Goal: Navigation & Orientation: Go to known website

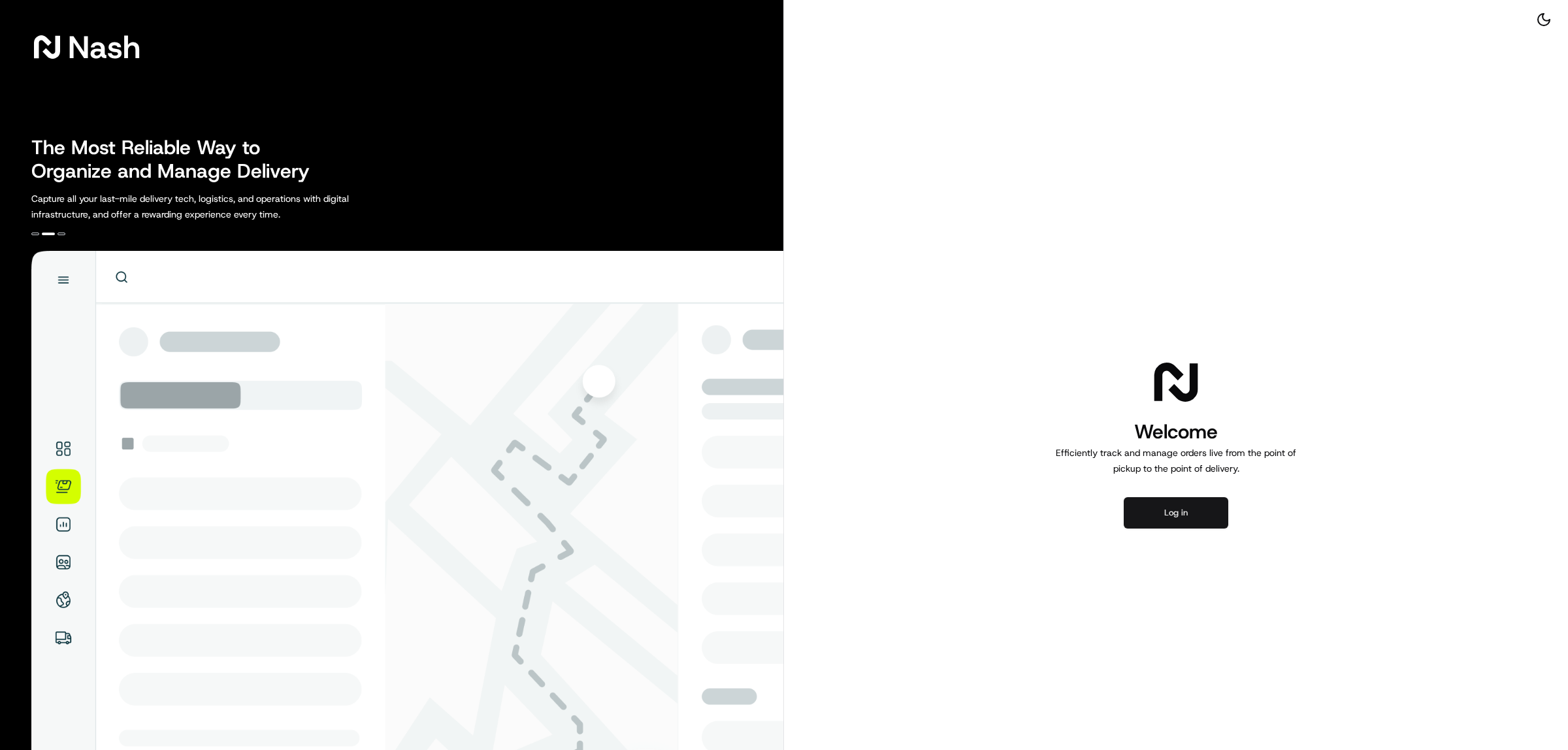
click at [1190, 508] on button "Log in" at bounding box center [1176, 513] width 104 height 31
